Goal: Transaction & Acquisition: Purchase product/service

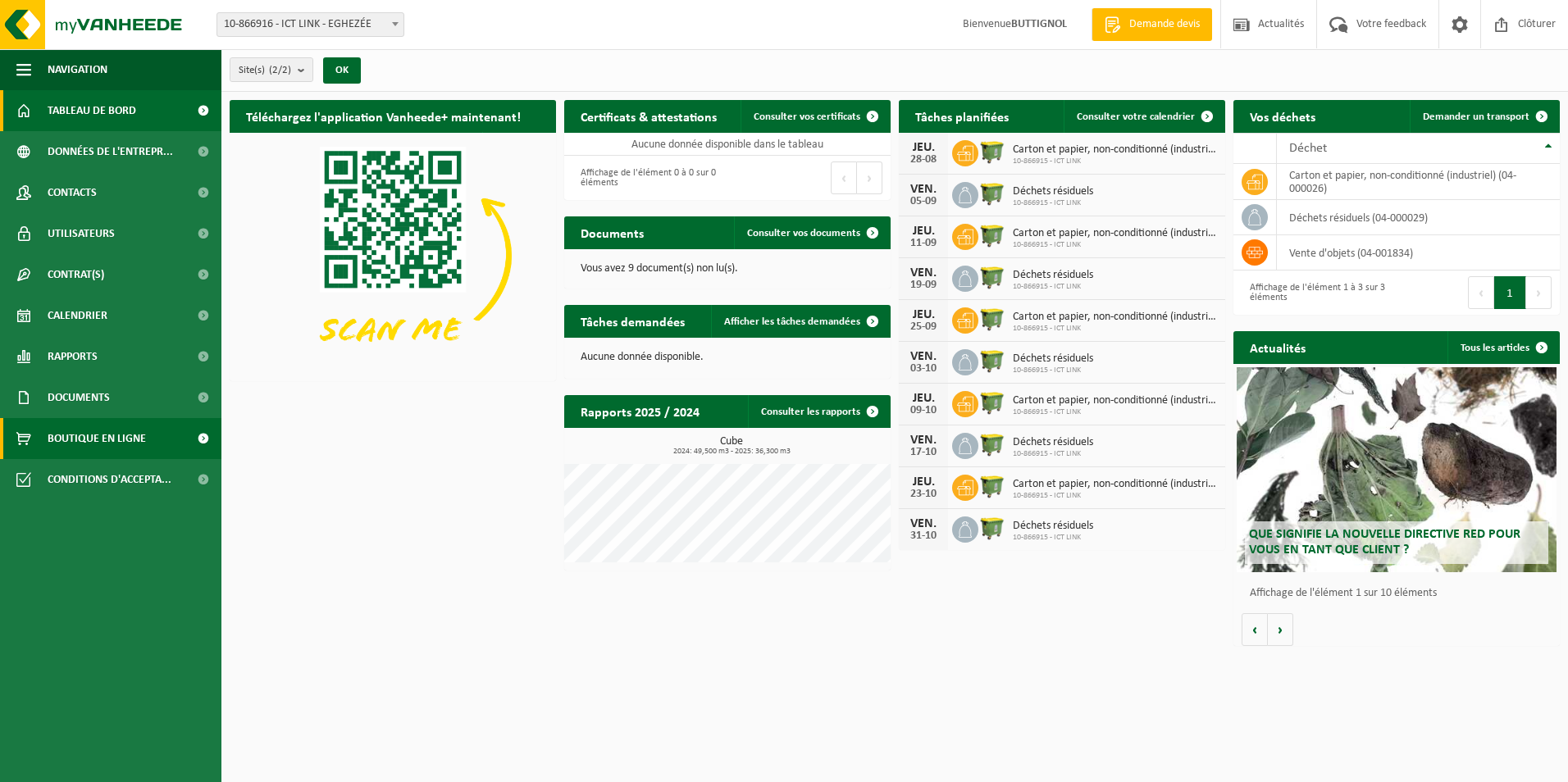
drag, startPoint x: 131, startPoint y: 426, endPoint x: 157, endPoint y: 423, distance: 26.2
click at [131, 426] on span "Boutique en ligne" at bounding box center [97, 438] width 99 height 41
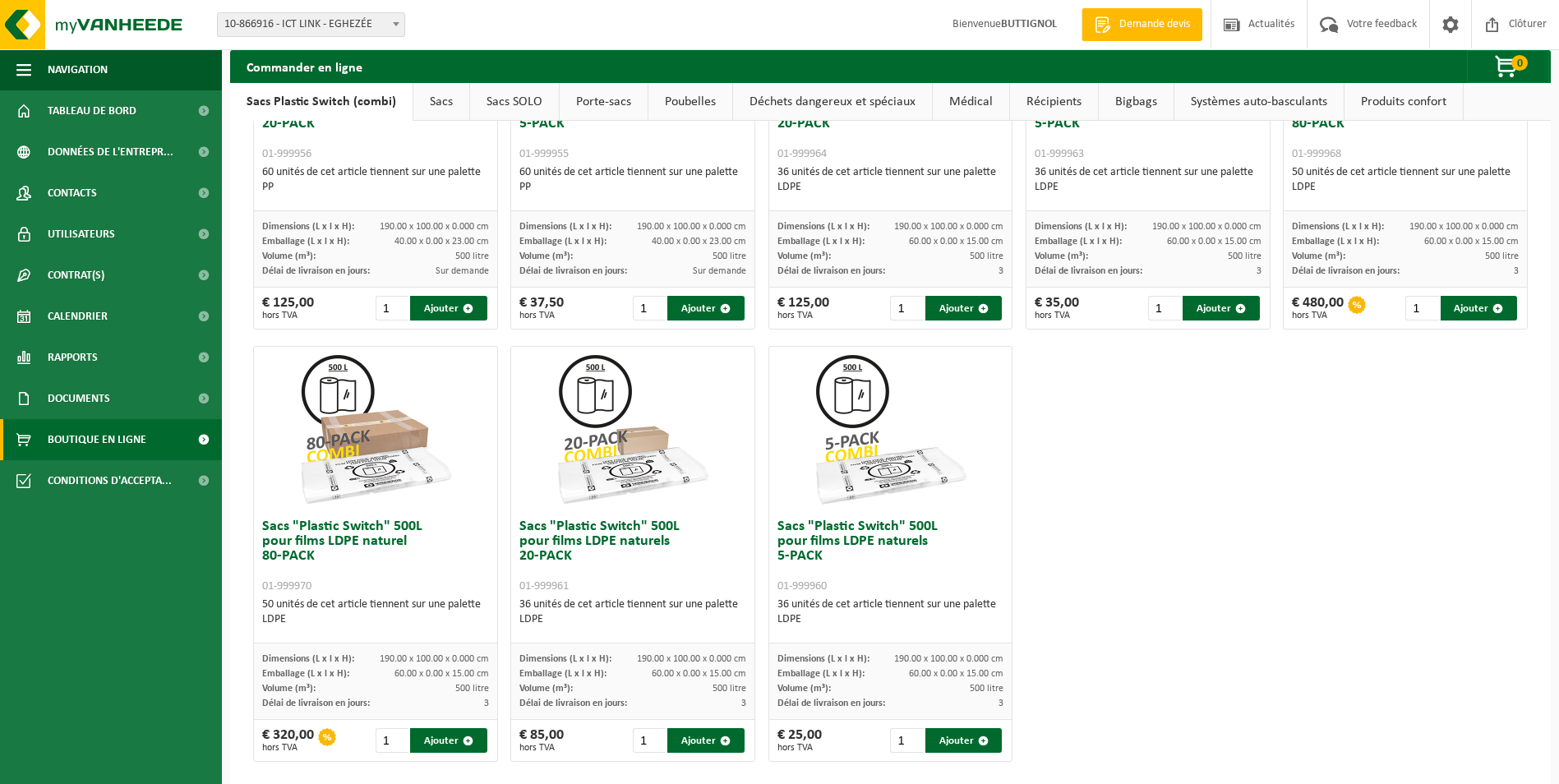
scroll to position [691, 0]
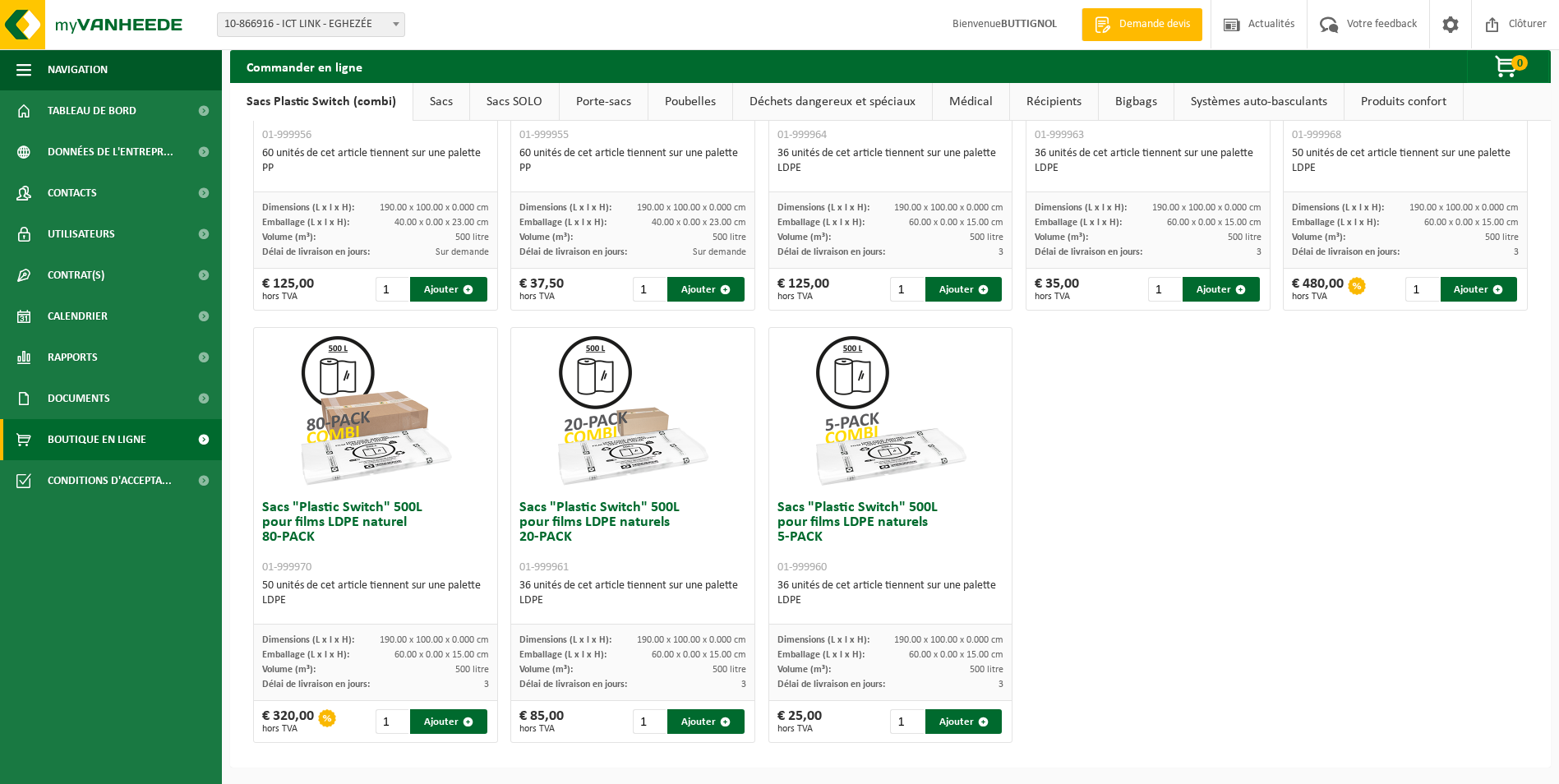
click at [1100, 512] on div "Sacs "Plastic Switch" 300L pour matières plastiques dures 5-PACK 01-999949 60 u…" at bounding box center [890, 103] width 1288 height 1297
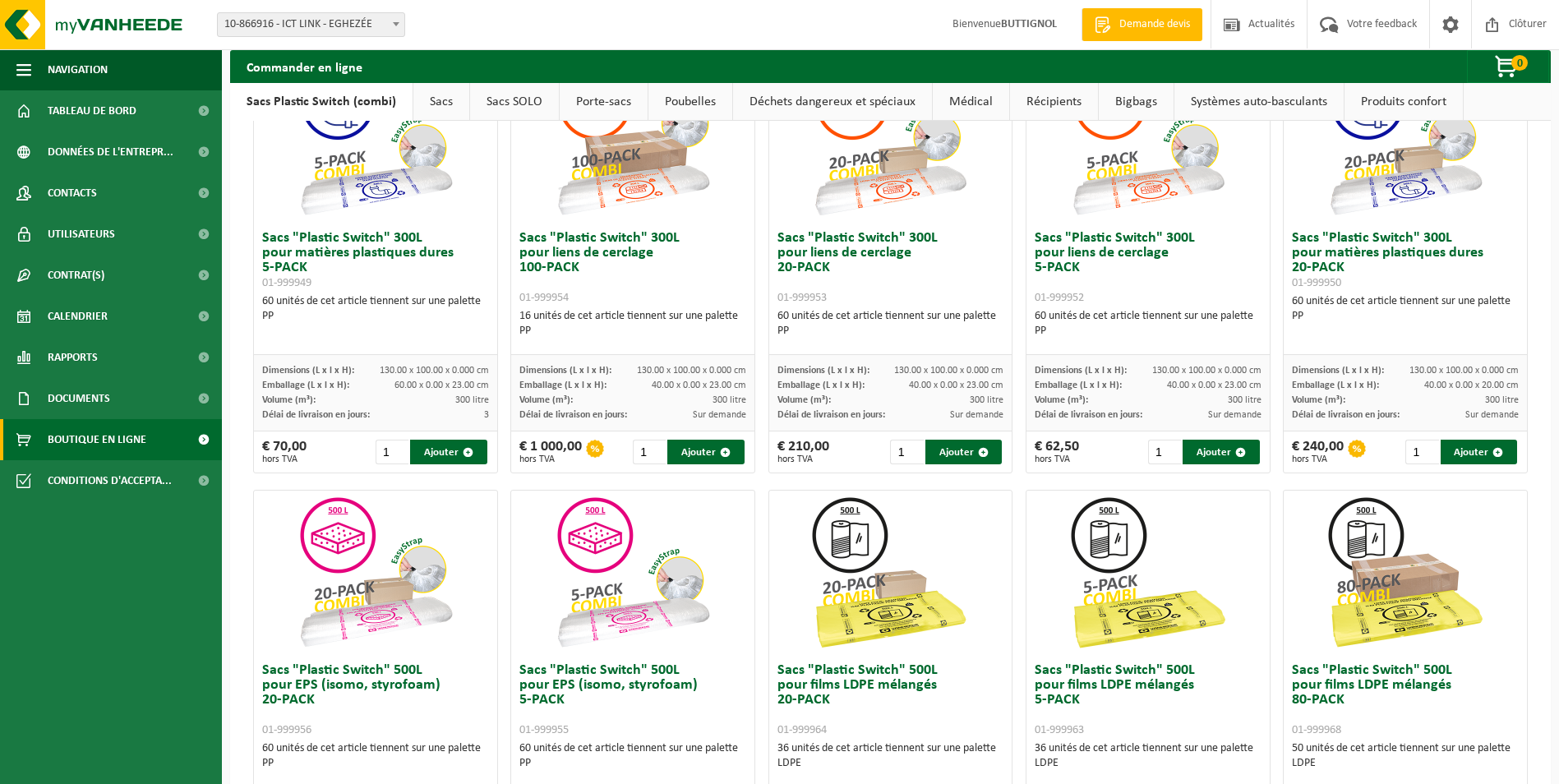
scroll to position [329, 0]
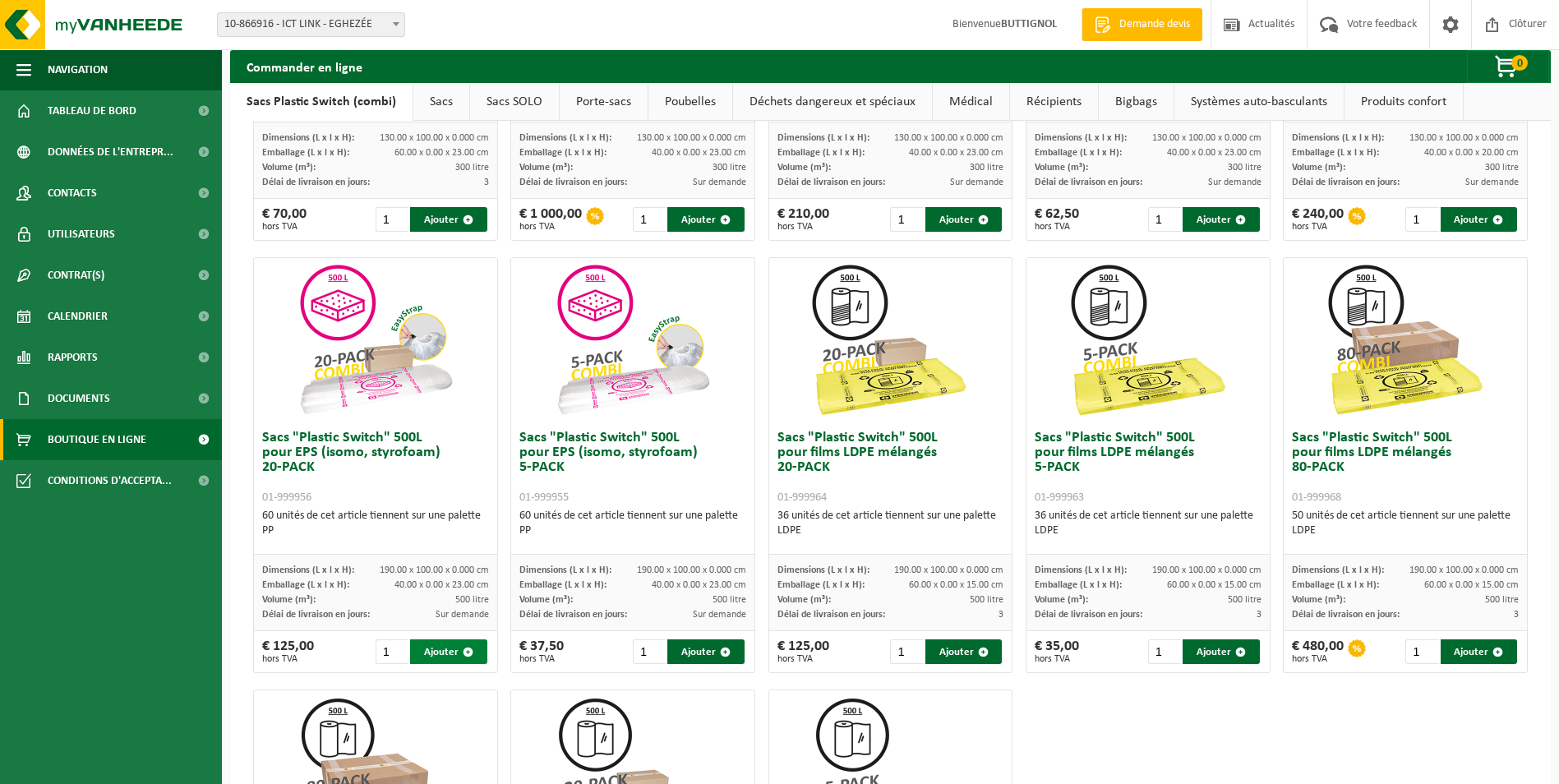
click at [465, 653] on span "button" at bounding box center [469, 652] width 11 height 11
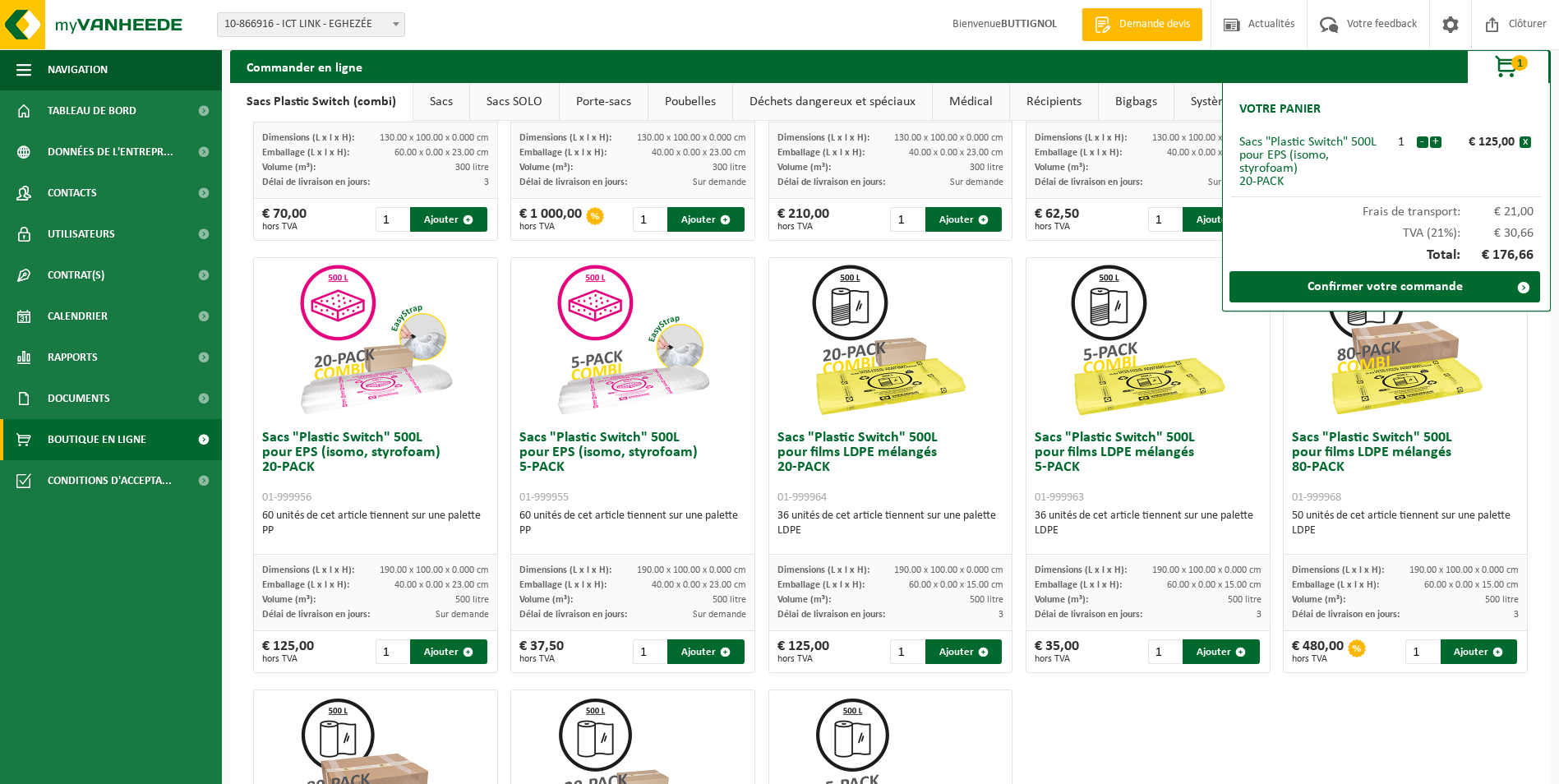
click at [1533, 62] on span "button" at bounding box center [1508, 68] width 83 height 33
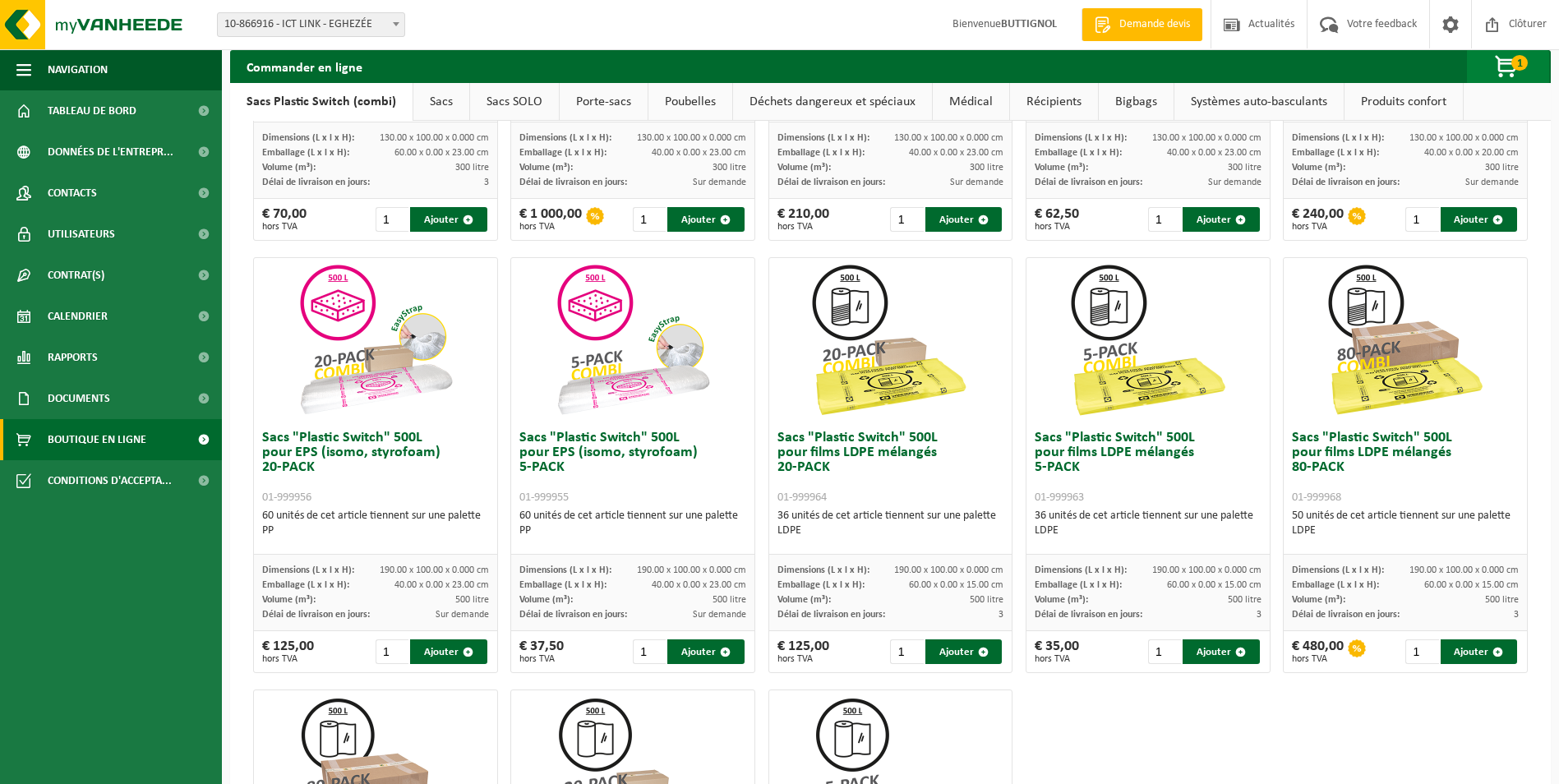
click at [1519, 66] on span "1" at bounding box center [1520, 62] width 17 height 16
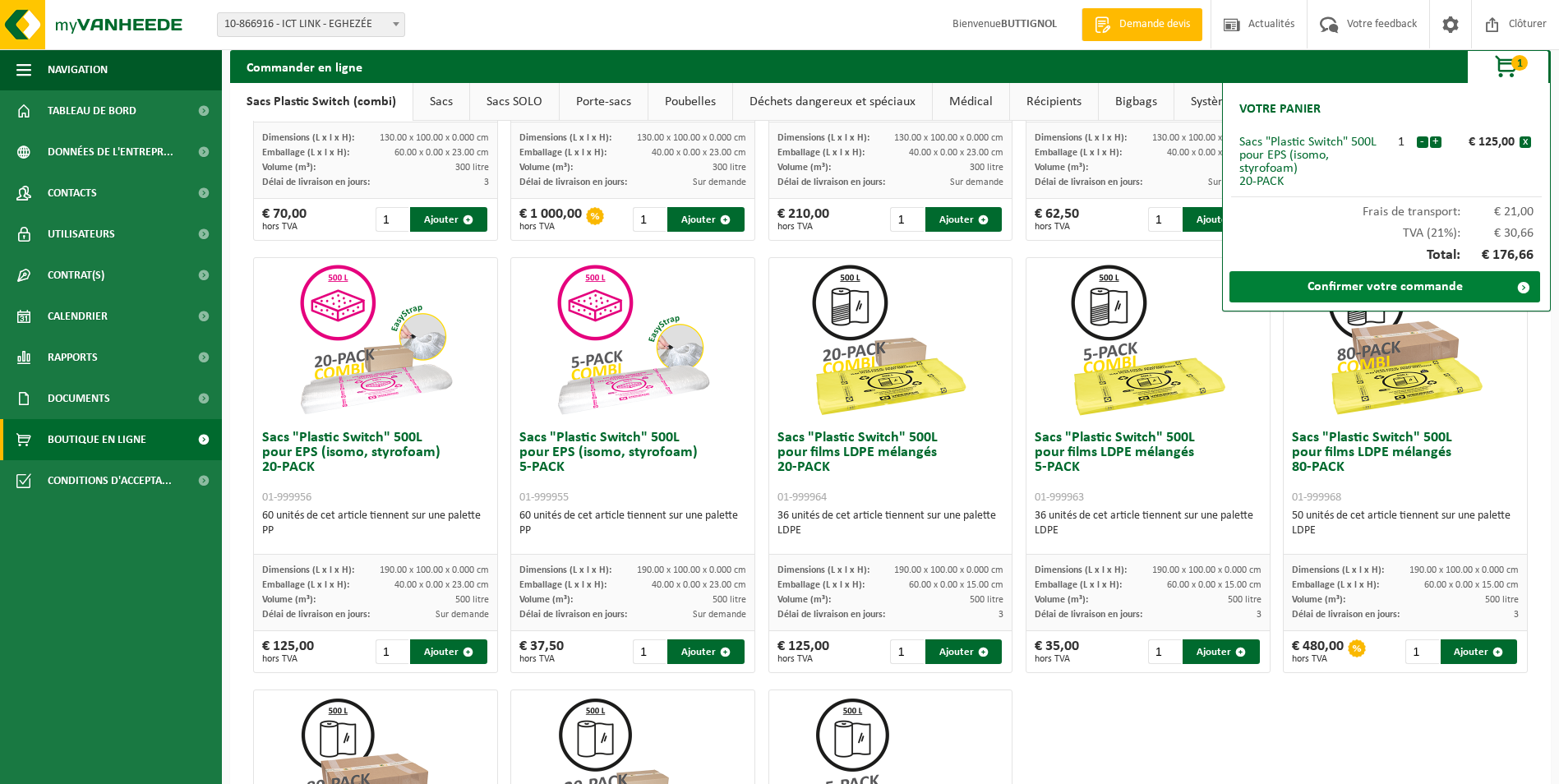
click at [1428, 288] on link "Confirmer votre commande" at bounding box center [1385, 287] width 311 height 31
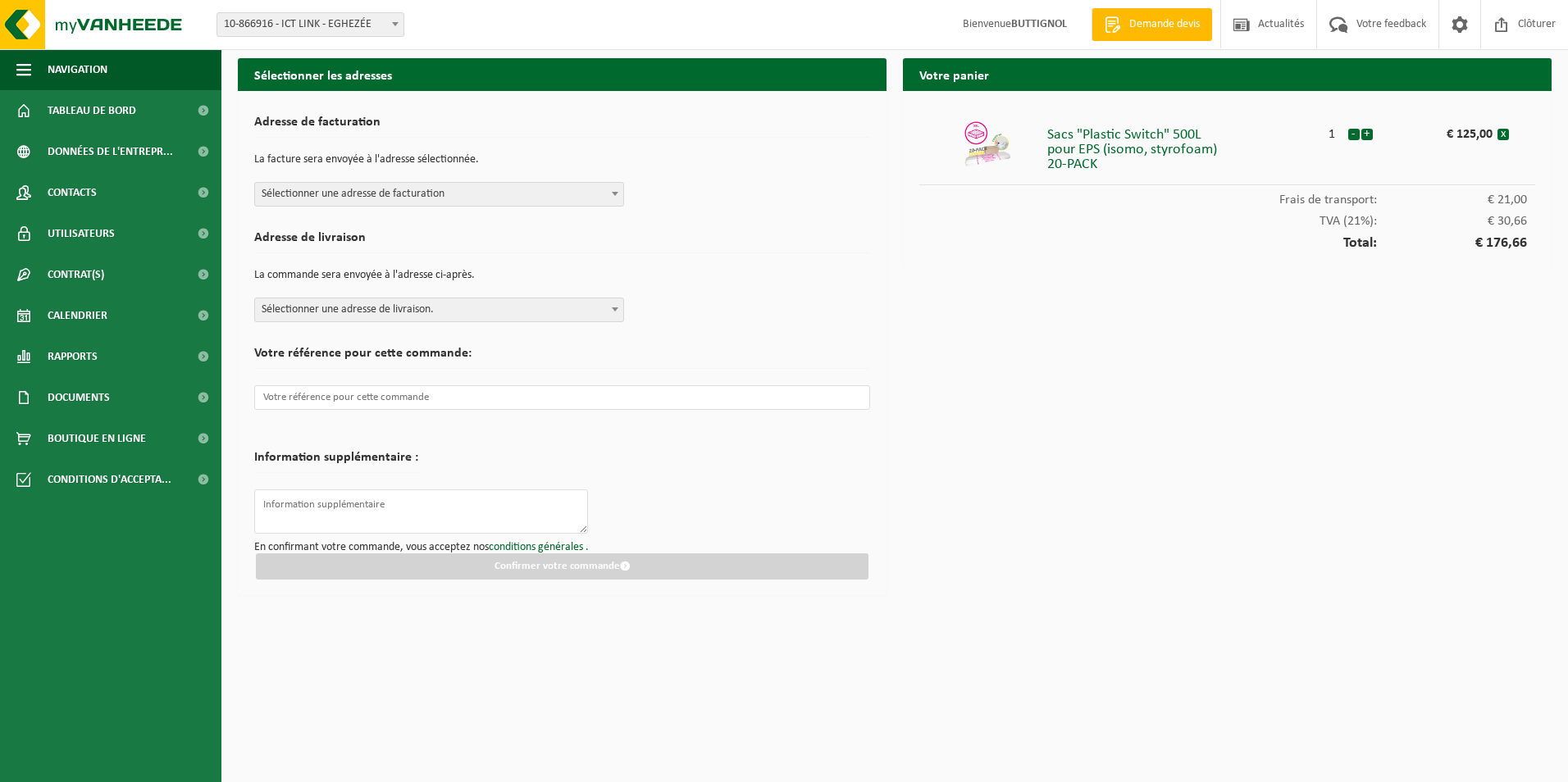
click at [440, 194] on span "Sélectionner une adresse de facturation" at bounding box center [439, 194] width 368 height 23
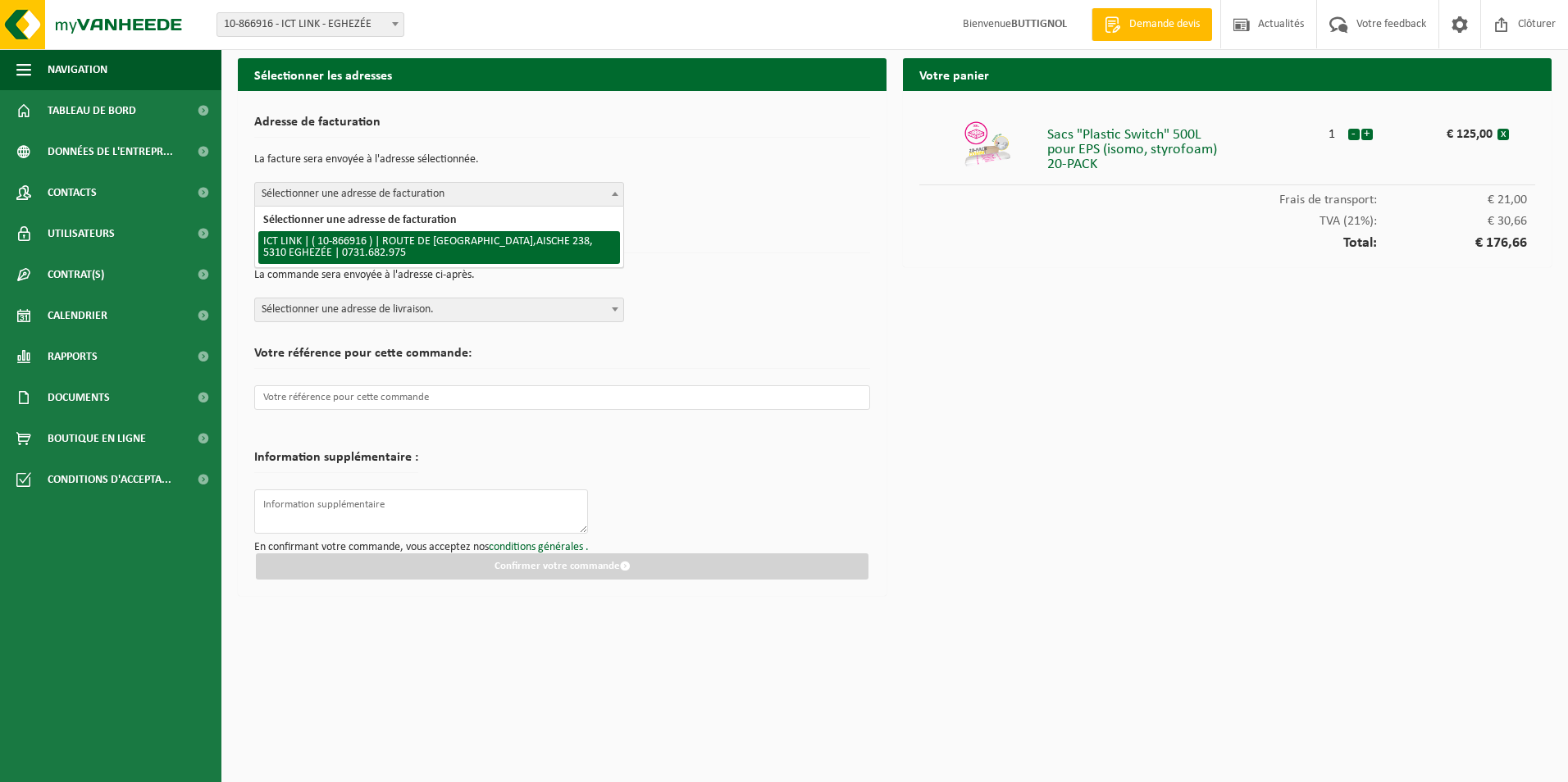
select select "103346"
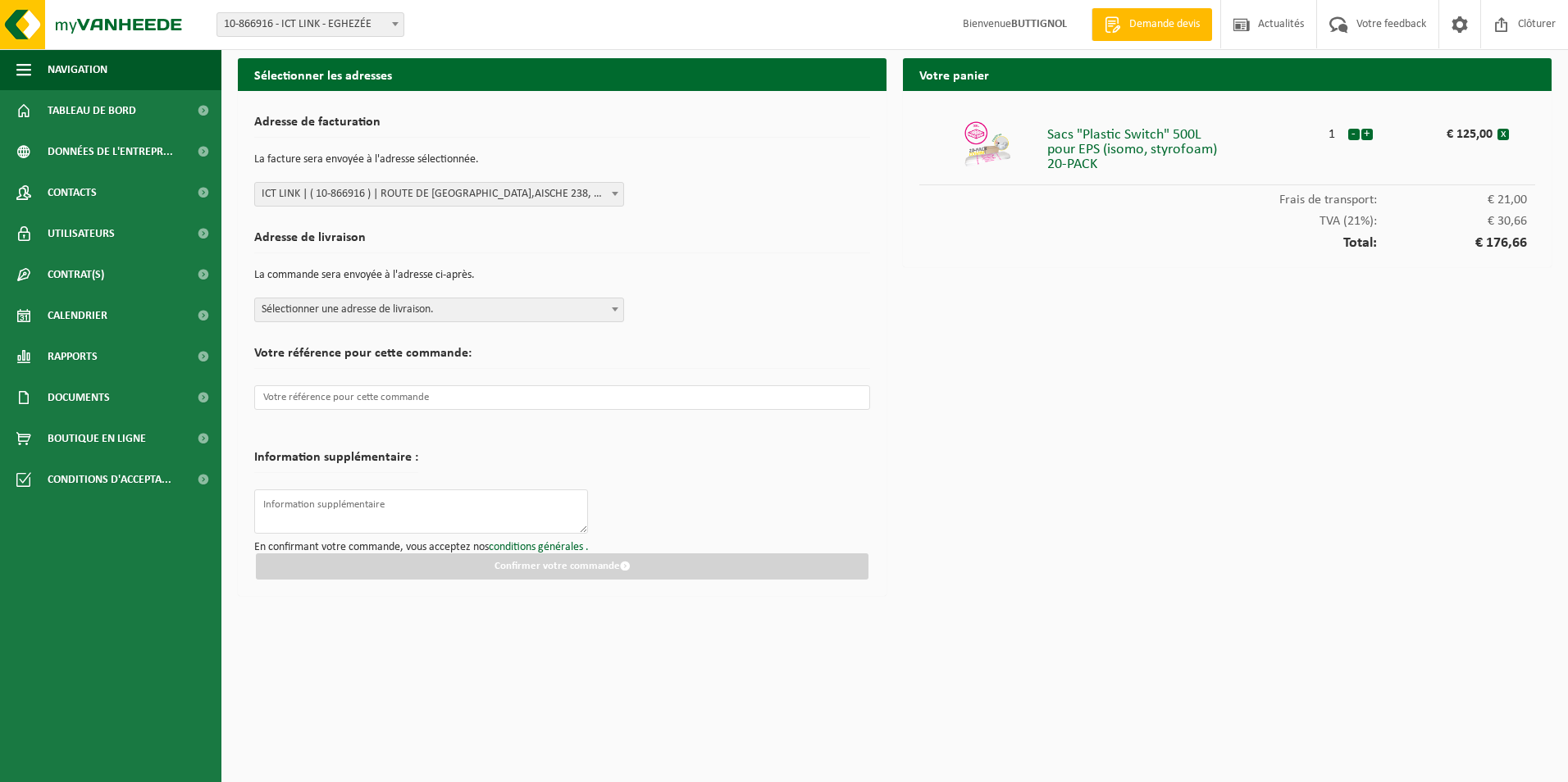
click at [439, 305] on span "Sélectionner une adresse de livraison." at bounding box center [439, 309] width 368 height 23
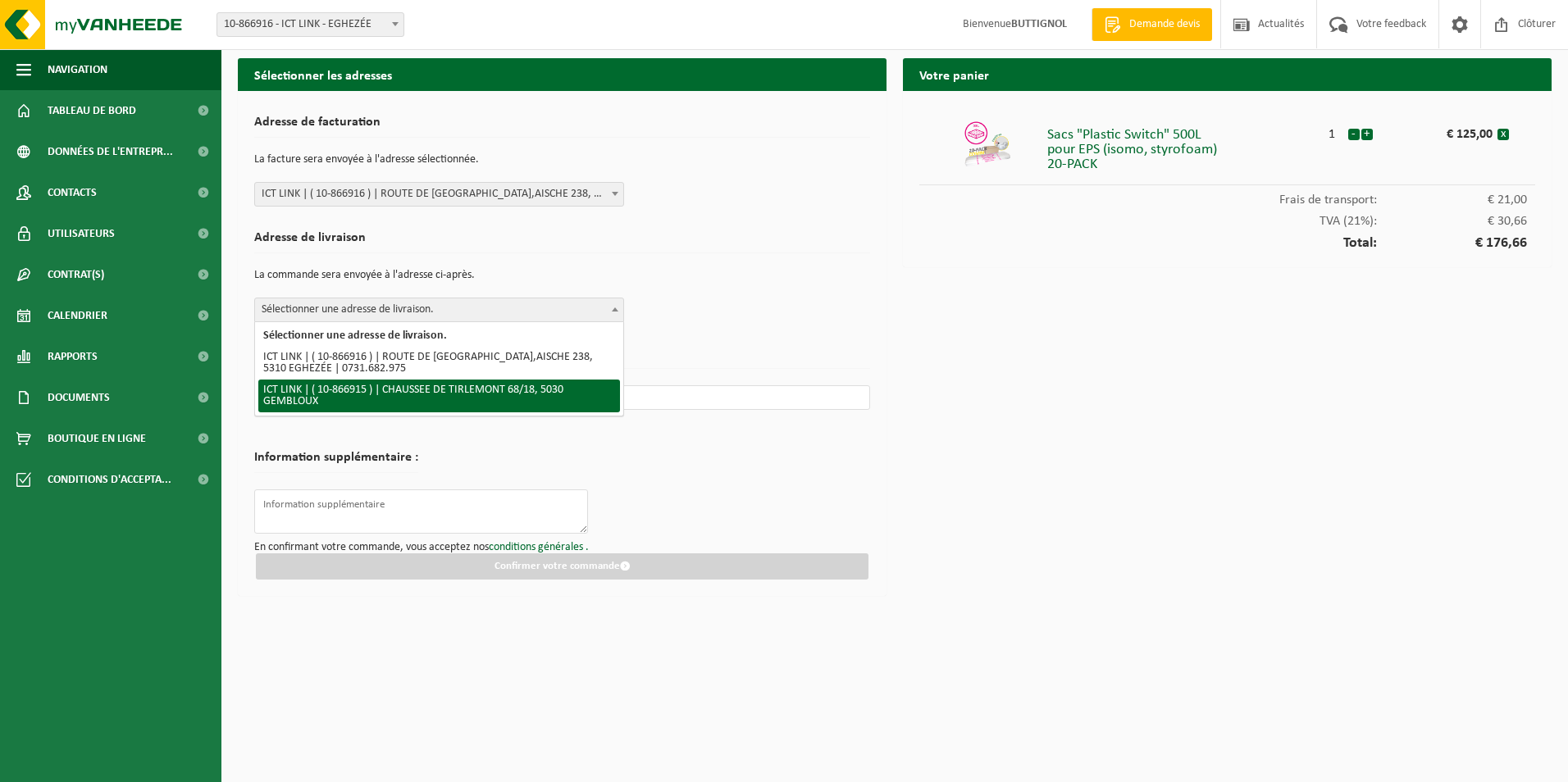
select select "103345"
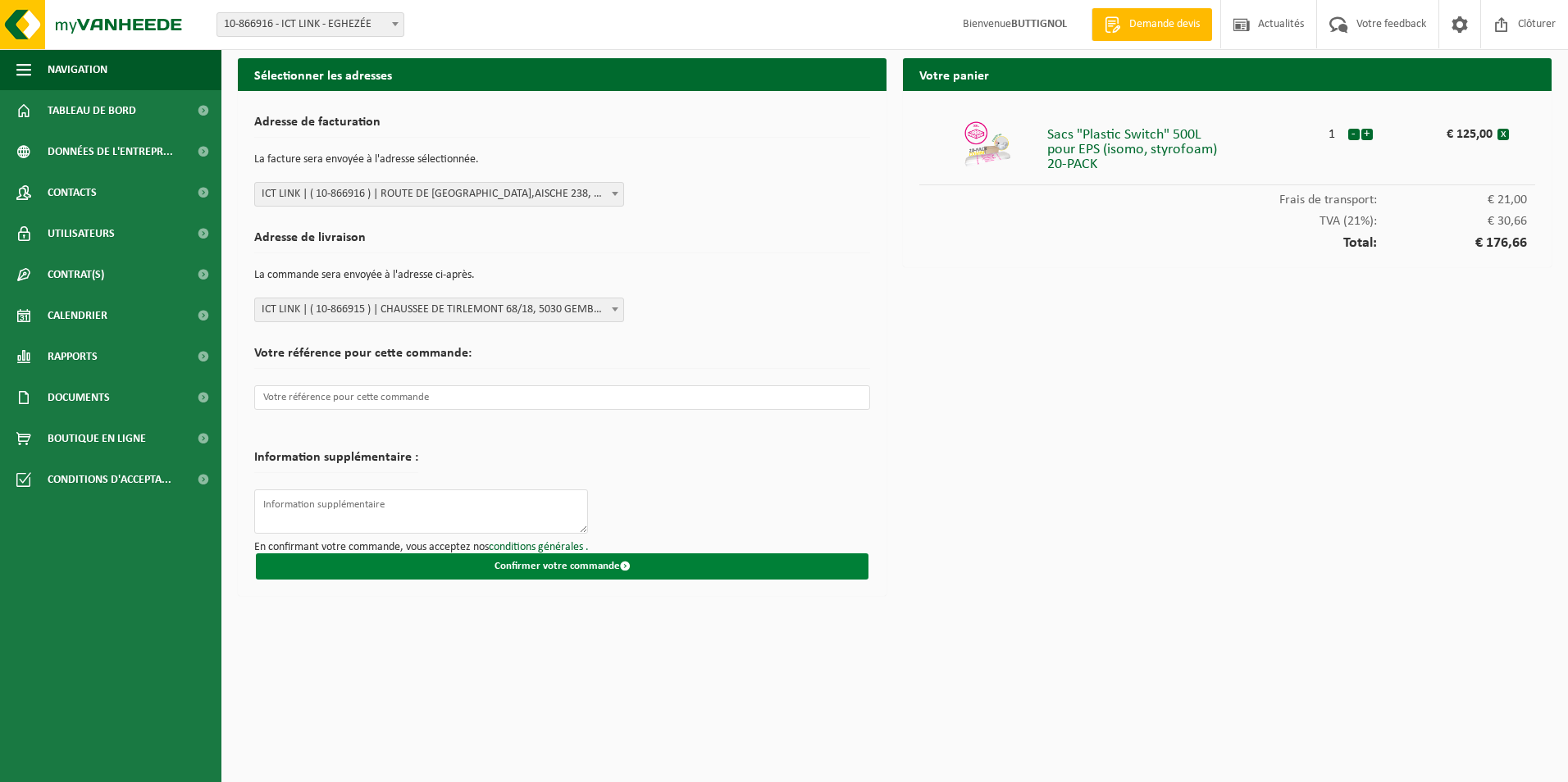
click at [586, 563] on button "Confirmer votre commande" at bounding box center [563, 566] width 613 height 27
